Goal: Information Seeking & Learning: Find specific fact

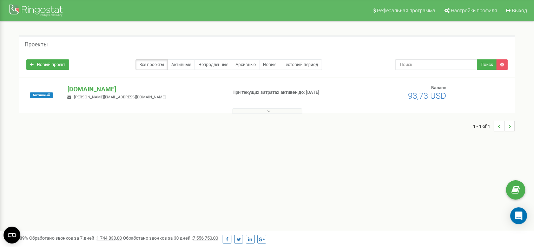
click at [268, 109] on icon at bounding box center [268, 111] width 3 height 5
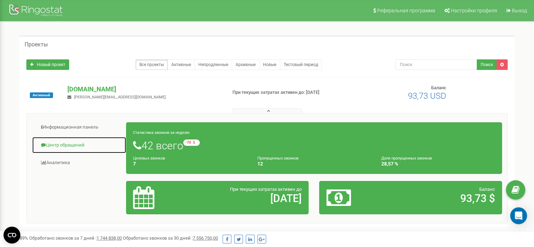
click at [80, 143] on link "Центр обращений" at bounding box center [79, 145] width 95 height 17
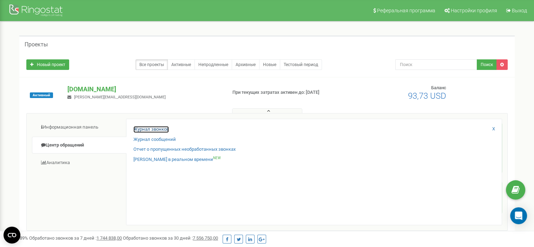
click at [150, 128] on link "Журнал звонков" at bounding box center [151, 129] width 35 height 7
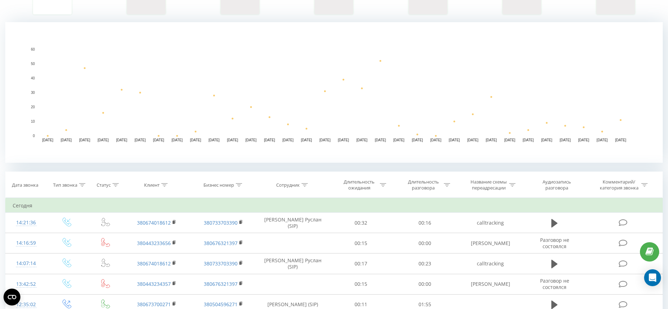
scroll to position [176, 0]
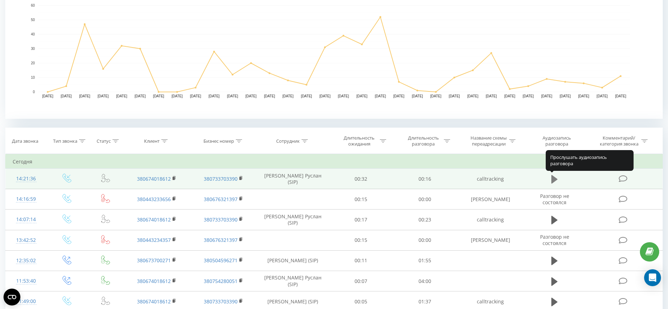
click at [554, 178] on icon at bounding box center [554, 179] width 6 height 8
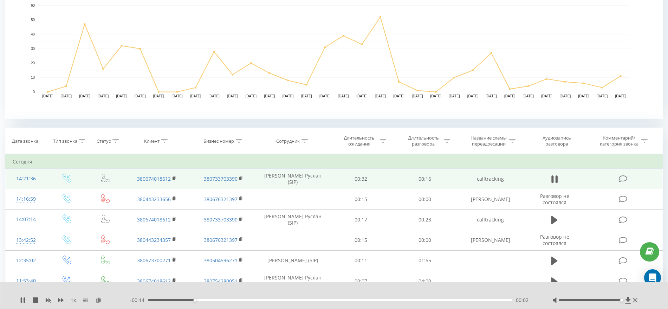
drag, startPoint x: 603, startPoint y: 301, endPoint x: 652, endPoint y: 308, distance: 49.1
click at [649, 306] on div "1 x - 00:14 00:02 00:02" at bounding box center [334, 295] width 668 height 27
click at [557, 181] on icon at bounding box center [557, 179] width 2 height 8
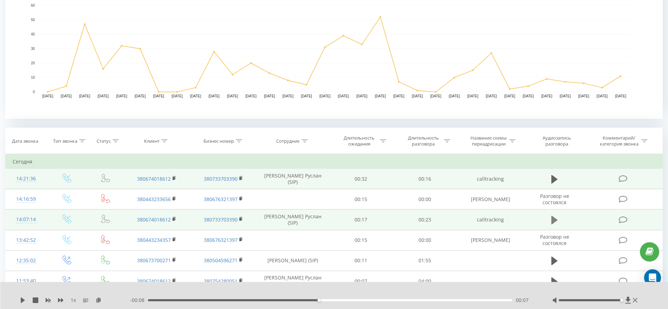
click at [555, 218] on icon at bounding box center [554, 220] width 6 height 8
click at [556, 219] on icon at bounding box center [554, 220] width 6 height 10
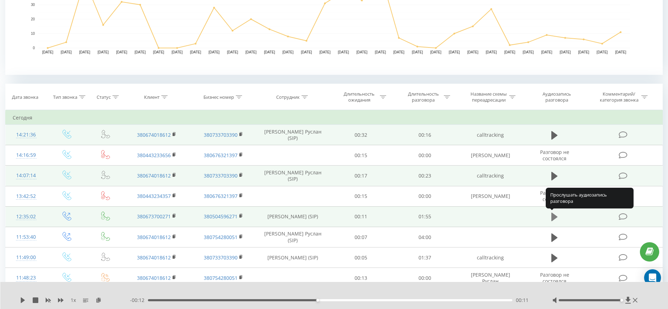
click at [555, 217] on icon at bounding box center [554, 217] width 6 height 8
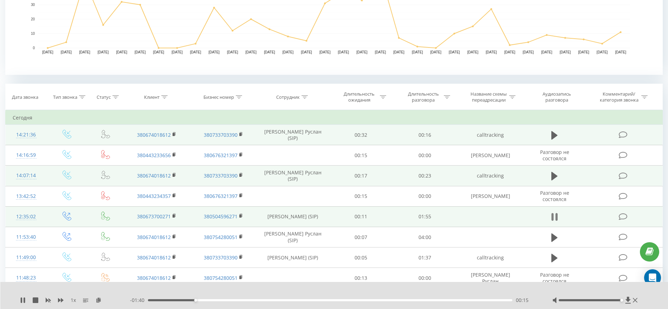
click at [555, 215] on icon at bounding box center [554, 217] width 6 height 10
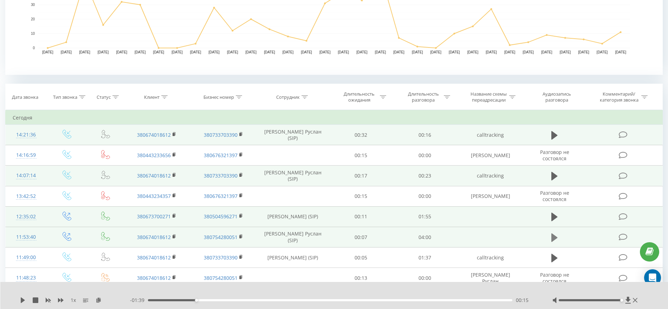
click at [552, 238] on icon at bounding box center [554, 237] width 6 height 8
click at [555, 236] on icon at bounding box center [554, 238] width 6 height 10
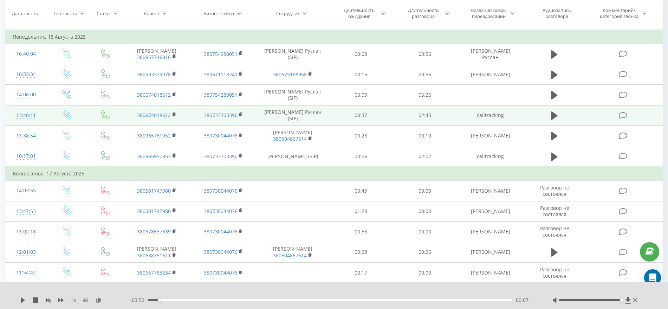
scroll to position [571, 0]
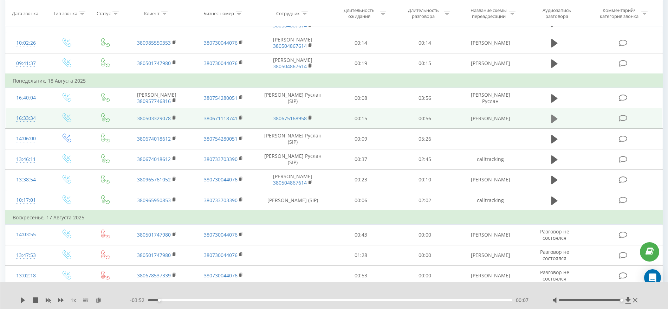
click at [556, 118] on icon at bounding box center [554, 119] width 6 height 8
click at [554, 117] on icon at bounding box center [554, 119] width 6 height 10
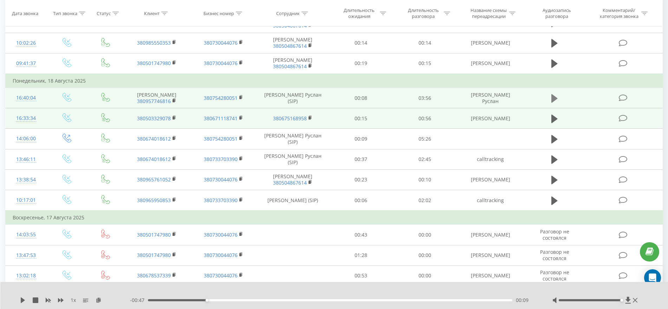
click at [554, 99] on icon at bounding box center [554, 98] width 6 height 8
click at [555, 99] on icon at bounding box center [554, 98] width 6 height 10
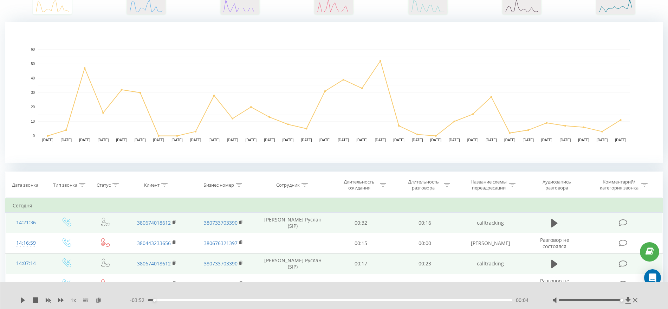
scroll to position [0, 0]
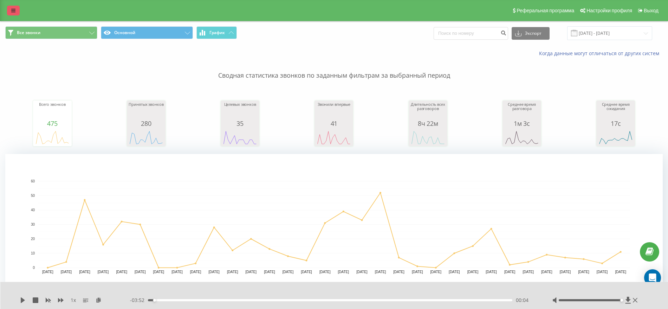
click at [15, 11] on icon at bounding box center [13, 10] width 4 height 5
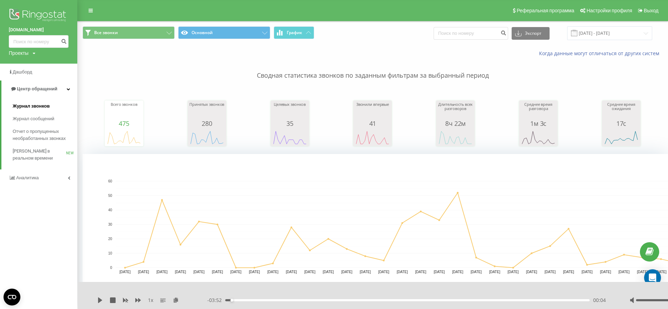
click at [38, 107] on span "Журнал звонков" at bounding box center [31, 106] width 37 height 7
click at [43, 105] on span "Журнал звонков" at bounding box center [31, 106] width 37 height 7
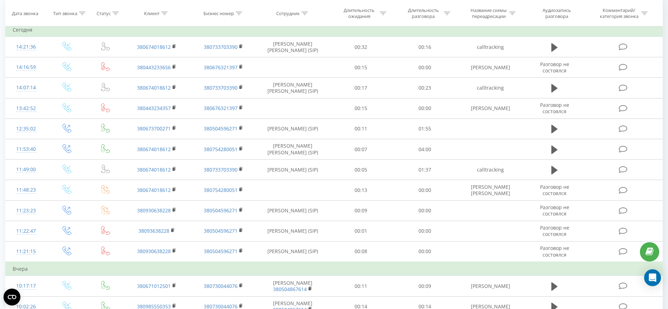
scroll to position [220, 0]
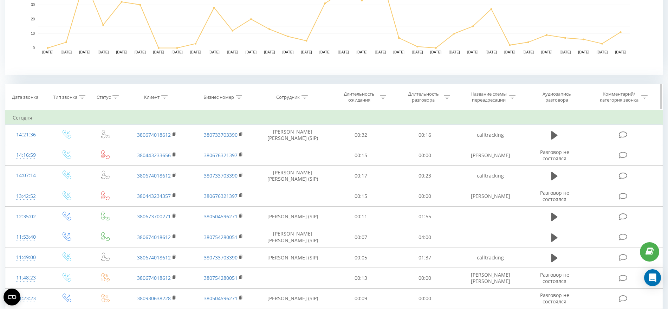
click at [305, 96] on icon at bounding box center [305, 97] width 6 height 4
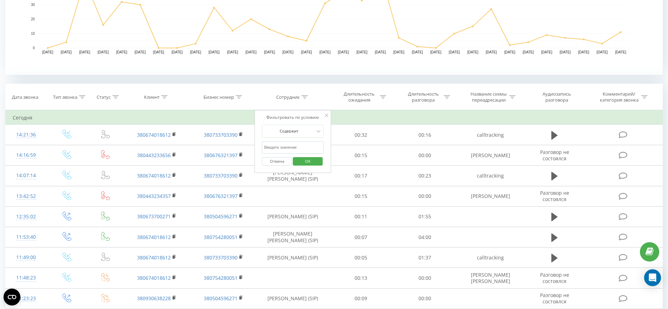
click at [282, 145] on input "text" at bounding box center [293, 147] width 62 height 12
type input "Коваль"
click at [312, 160] on span "OK" at bounding box center [308, 161] width 20 height 11
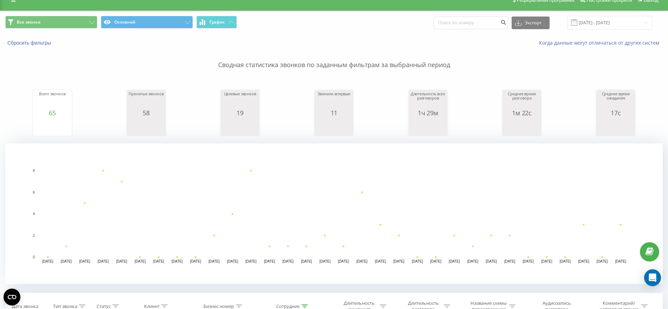
scroll to position [142, 0]
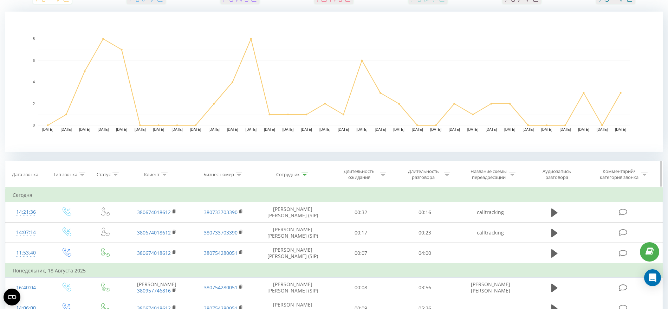
click at [115, 173] on icon at bounding box center [115, 175] width 6 height 4
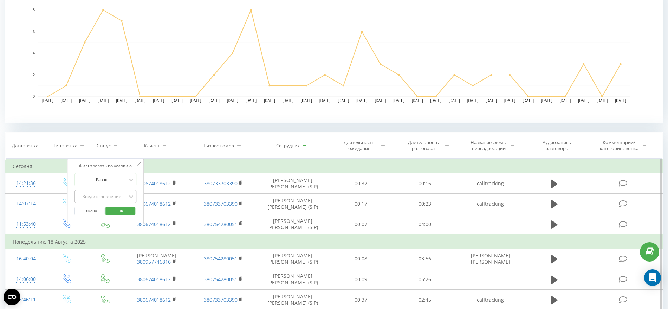
click at [99, 203] on div "Введите значение" at bounding box center [106, 196] width 62 height 13
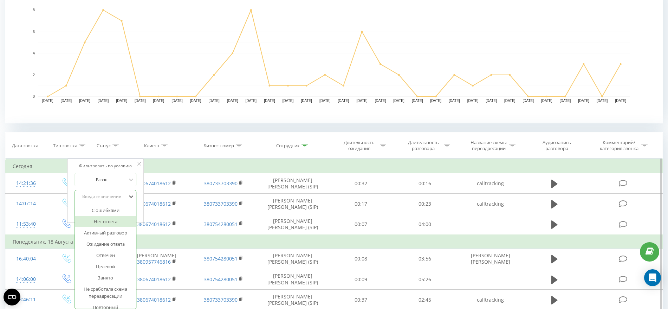
scroll to position [44, 0]
click at [83, 144] on icon at bounding box center [82, 146] width 6 height 4
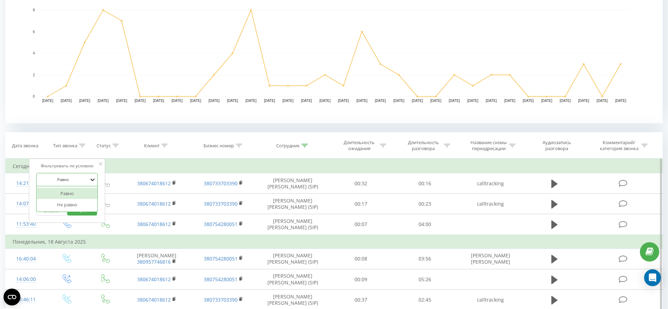
click at [91, 179] on icon at bounding box center [93, 180] width 4 height 2
click at [101, 162] on icon at bounding box center [101, 164] width 4 height 4
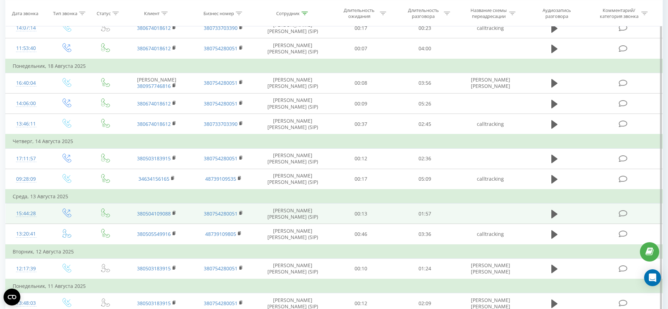
scroll to position [391, 0]
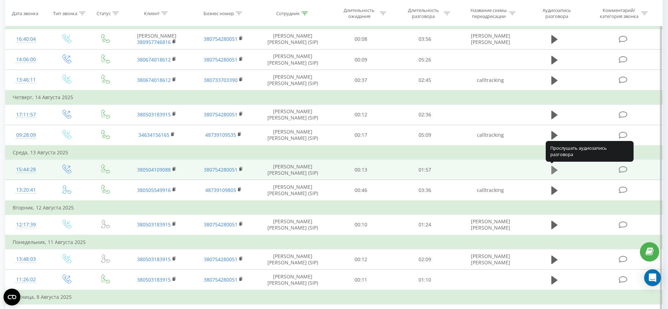
click at [555, 170] on icon at bounding box center [554, 170] width 6 height 8
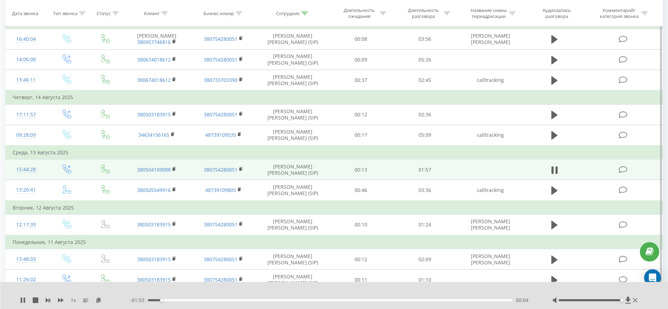
drag, startPoint x: 590, startPoint y: 300, endPoint x: 622, endPoint y: 299, distance: 32.0
click at [622, 299] on div "Accessibility label" at bounding box center [621, 300] width 3 height 3
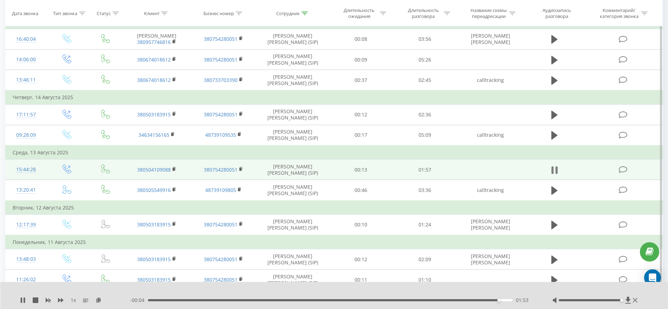
click at [553, 167] on icon at bounding box center [553, 170] width 2 height 8
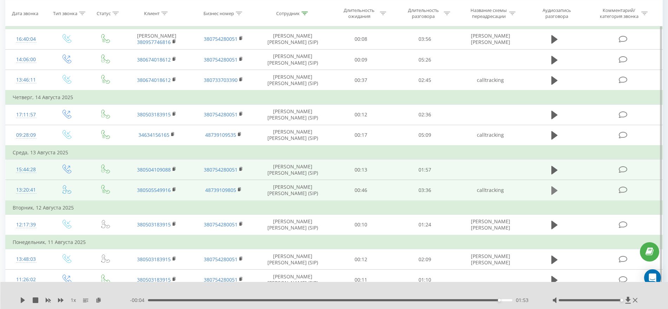
click at [556, 190] on icon at bounding box center [554, 190] width 6 height 8
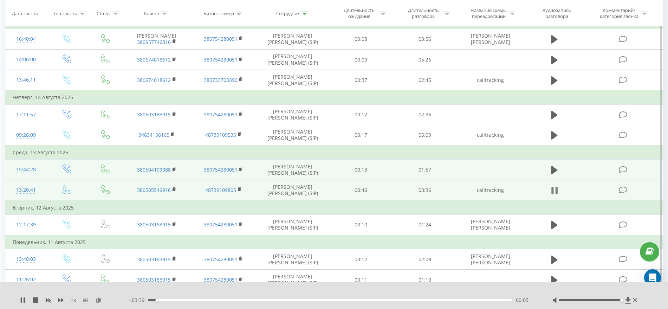
click at [555, 190] on icon at bounding box center [554, 191] width 6 height 10
click at [555, 190] on icon at bounding box center [554, 190] width 6 height 8
click at [553, 189] on icon at bounding box center [553, 191] width 2 height 8
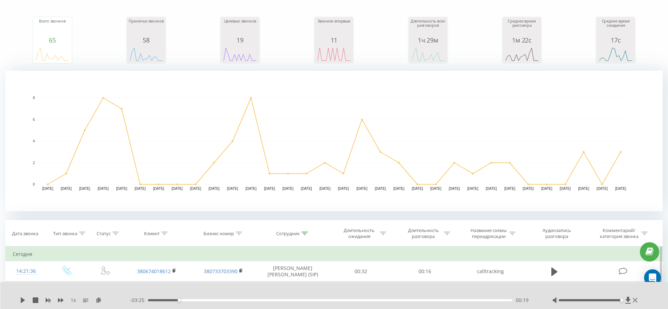
scroll to position [0, 0]
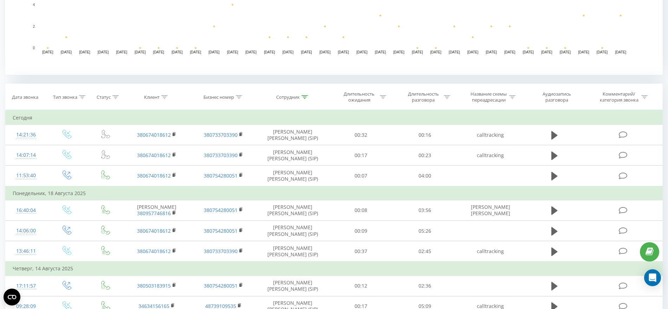
scroll to position [176, 0]
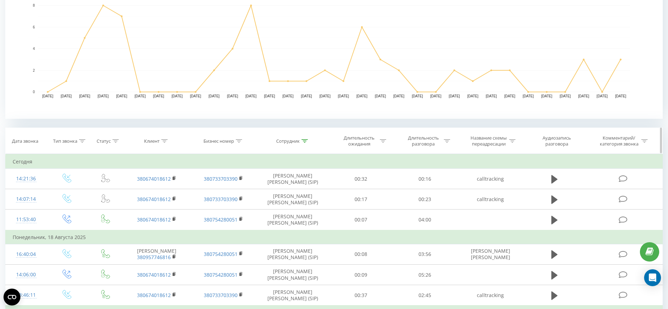
click at [307, 143] on div at bounding box center [305, 141] width 6 height 6
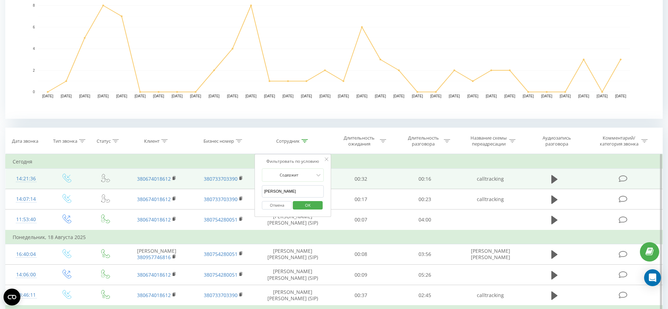
drag, startPoint x: 293, startPoint y: 194, endPoint x: 187, endPoint y: 173, distance: 107.5
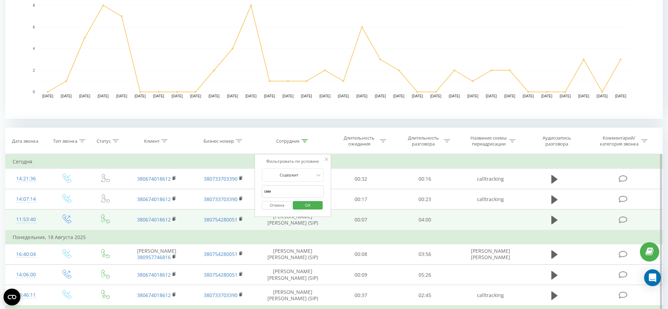
type input "Смир"
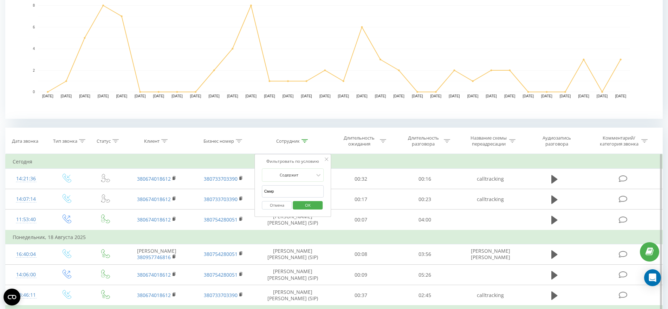
click at [310, 208] on span "OK" at bounding box center [308, 205] width 20 height 11
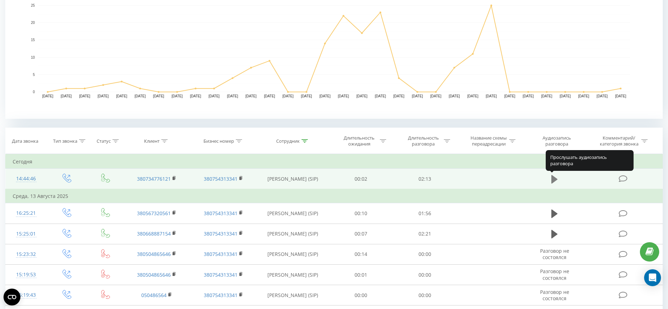
click at [552, 179] on icon at bounding box center [554, 179] width 6 height 8
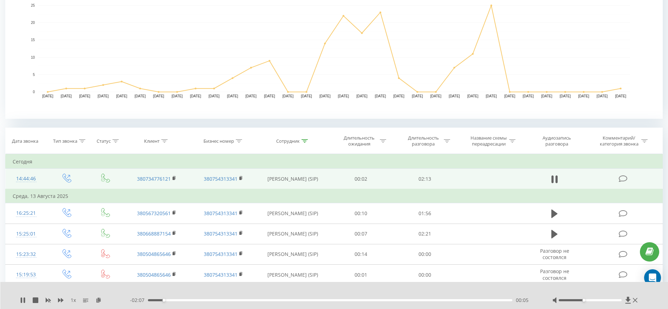
click at [583, 300] on div at bounding box center [590, 300] width 63 height 2
drag, startPoint x: 582, startPoint y: 300, endPoint x: 575, endPoint y: 301, distance: 6.5
click at [575, 301] on div at bounding box center [595, 300] width 87 height 7
click at [590, 299] on div at bounding box center [590, 300] width 63 height 2
drag, startPoint x: 604, startPoint y: 302, endPoint x: 674, endPoint y: 311, distance: 70.9
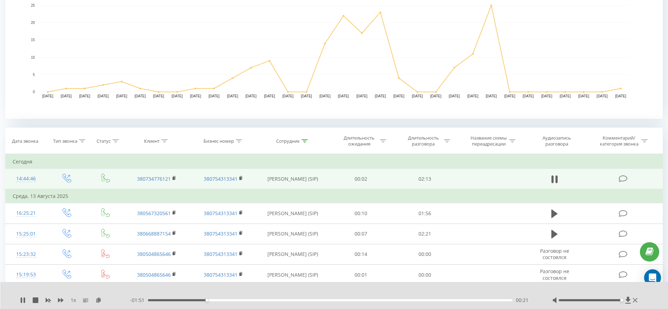
click at [550, 171] on td at bounding box center [554, 179] width 61 height 21
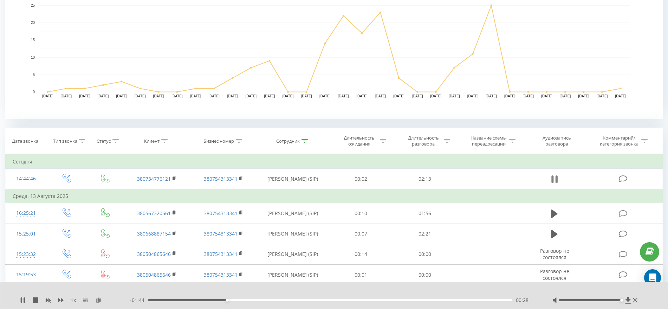
click at [552, 178] on icon at bounding box center [553, 179] width 2 height 8
click at [550, 183] on button at bounding box center [554, 179] width 11 height 11
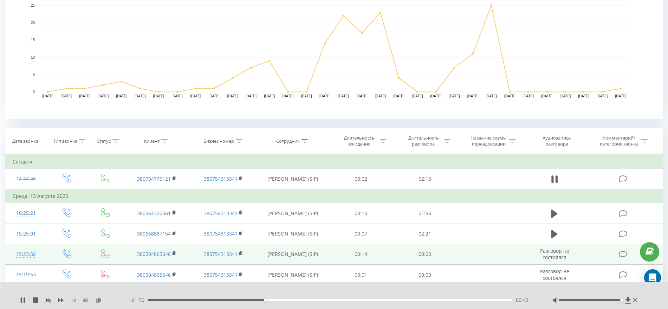
scroll to position [88, 0]
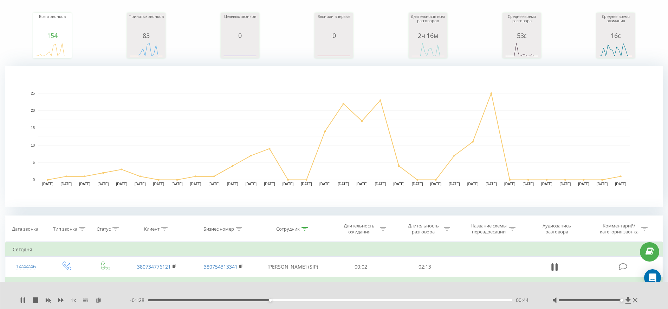
click at [207, 300] on div "00:44" at bounding box center [330, 300] width 364 height 2
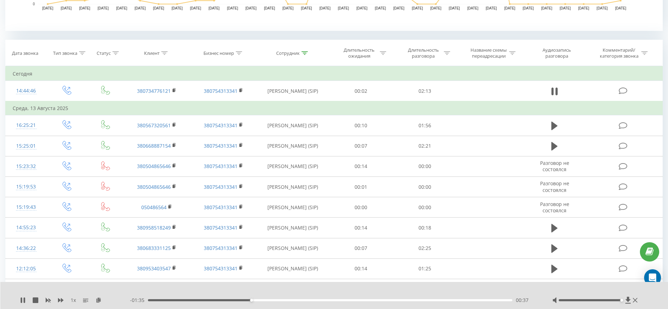
click at [70, 298] on div "1 x" at bounding box center [75, 300] width 110 height 7
click at [72, 301] on span "1 x" at bounding box center [73, 300] width 5 height 7
click at [73, 299] on span "1 x" at bounding box center [73, 300] width 5 height 7
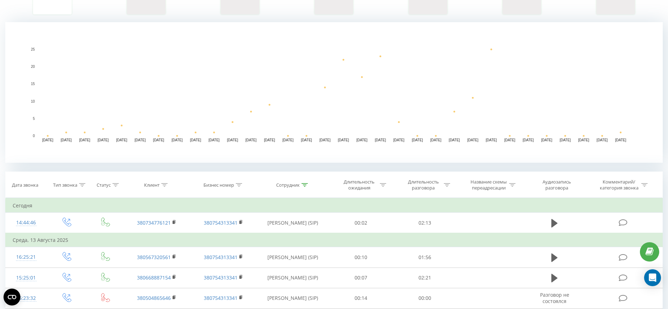
scroll to position [264, 0]
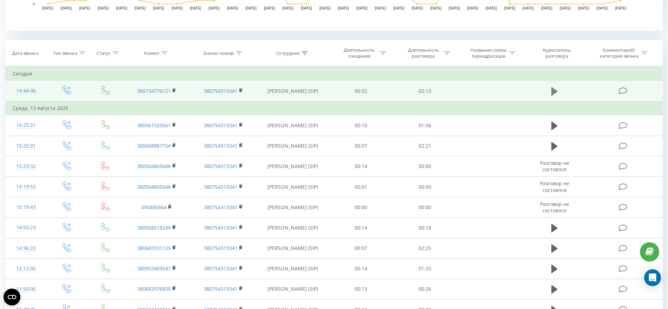
click at [554, 92] on icon at bounding box center [554, 91] width 6 height 8
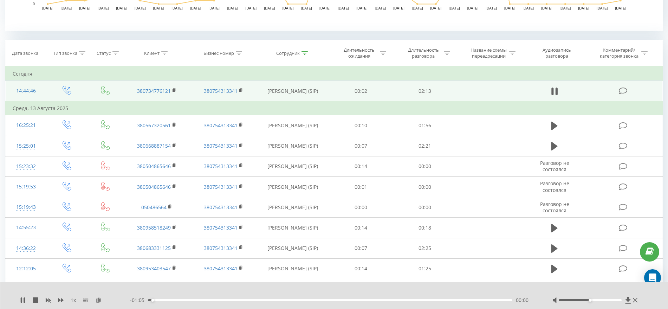
drag, startPoint x: 592, startPoint y: 300, endPoint x: 629, endPoint y: 304, distance: 36.4
click at [628, 304] on div "1 x - 01:05 00:00 00:00" at bounding box center [334, 295] width 668 height 27
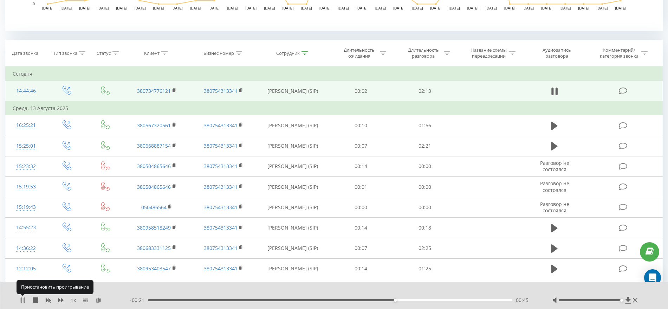
click at [22, 299] on icon at bounding box center [21, 300] width 1 height 6
click at [22, 300] on icon at bounding box center [23, 300] width 4 height 6
click at [24, 298] on icon at bounding box center [23, 300] width 6 height 6
